Goal: Register for event/course

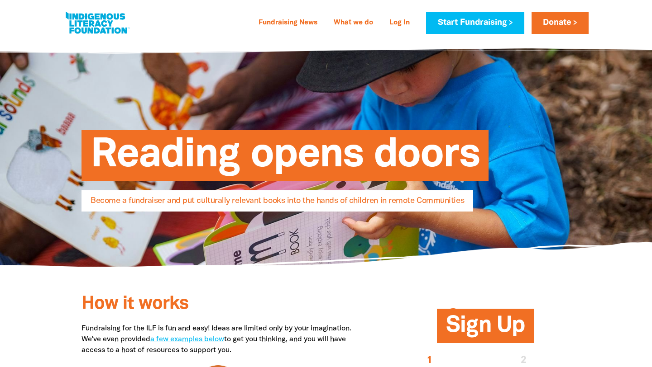
select select "AU"
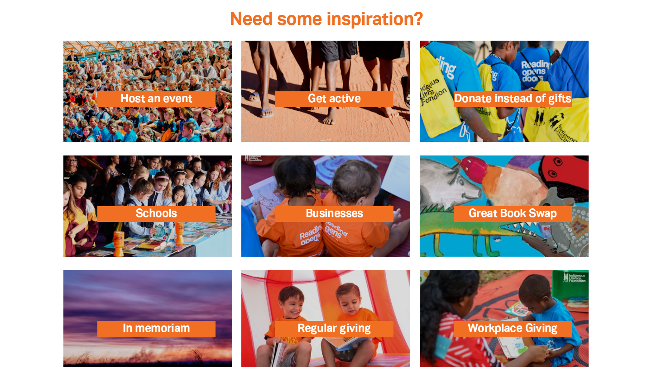
scroll to position [1288, 0]
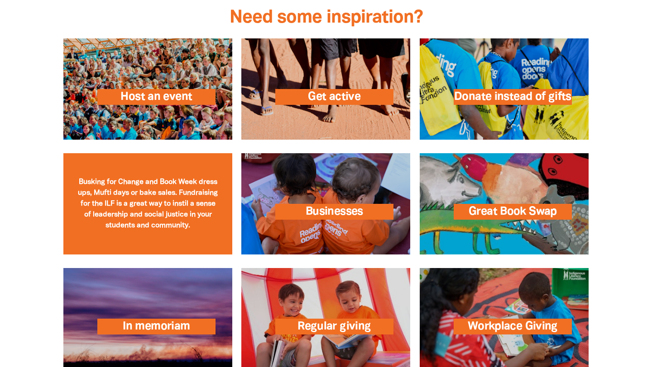
click at [149, 191] on link at bounding box center [147, 203] width 169 height 101
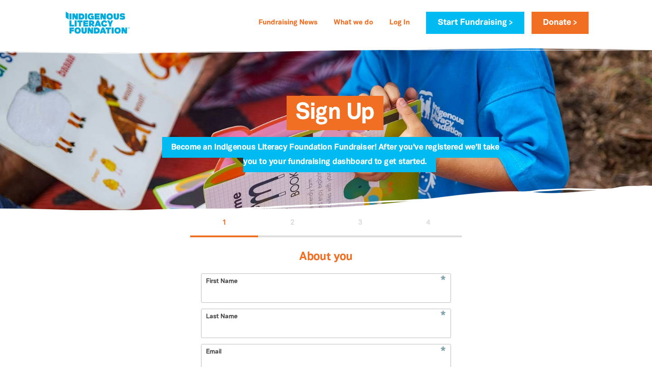
select select "AU"
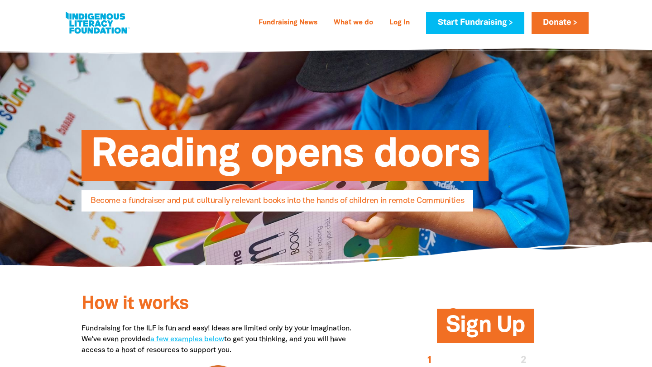
select select "AU"
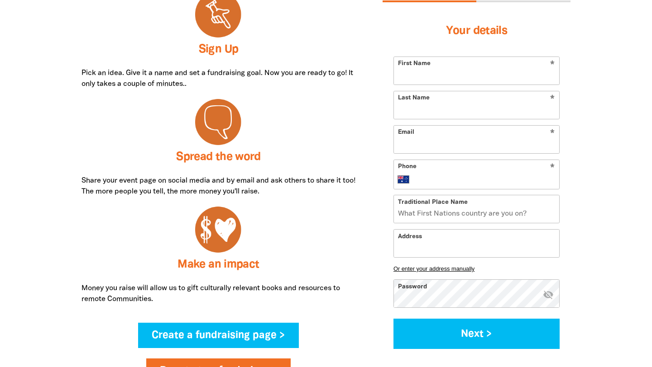
scroll to position [153, 0]
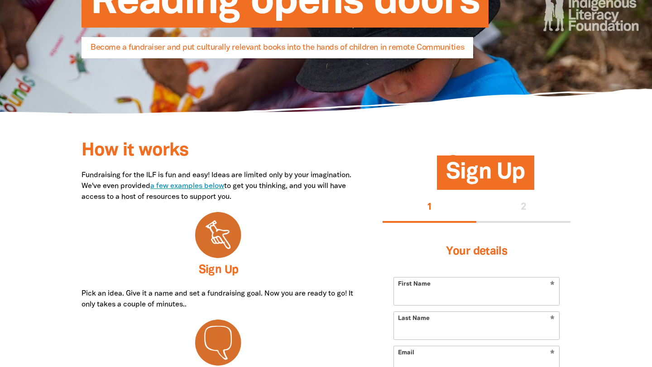
click at [224, 186] on link "a few examples below" at bounding box center [187, 186] width 74 height 6
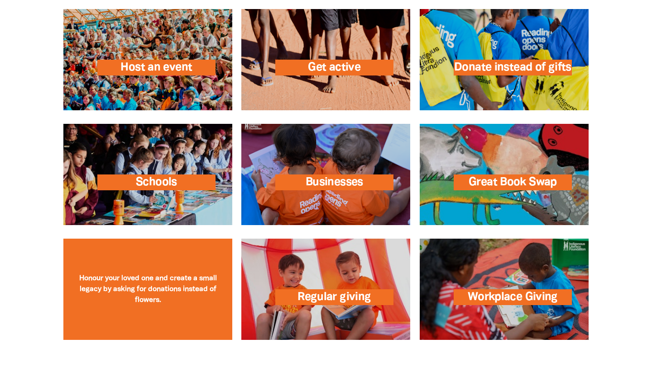
scroll to position [1310, 0]
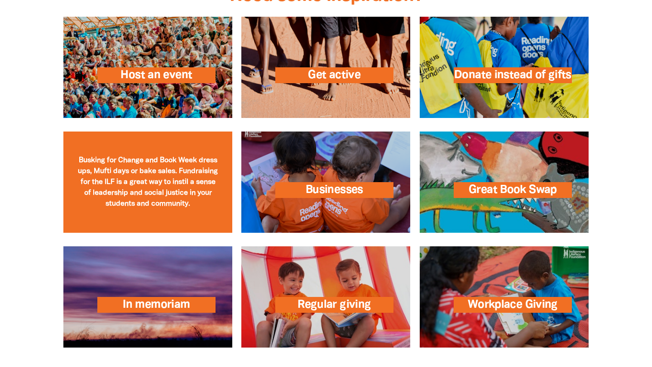
click at [167, 161] on link at bounding box center [147, 182] width 169 height 101
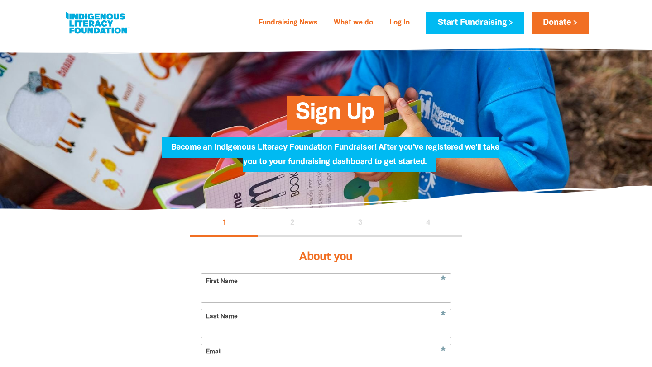
select select "AU"
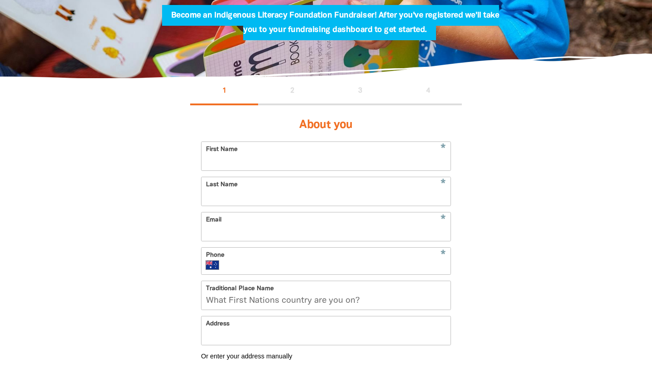
scroll to position [135, 0]
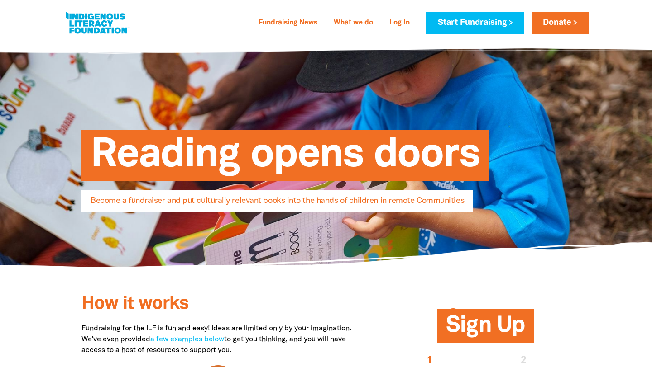
select select "AU"
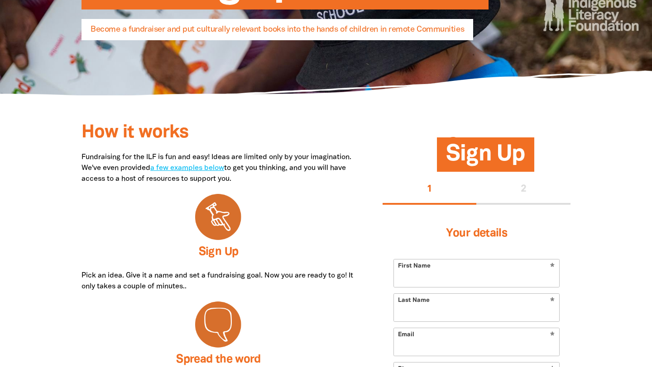
scroll to position [171, 0]
